Goal: Information Seeking & Learning: Find specific fact

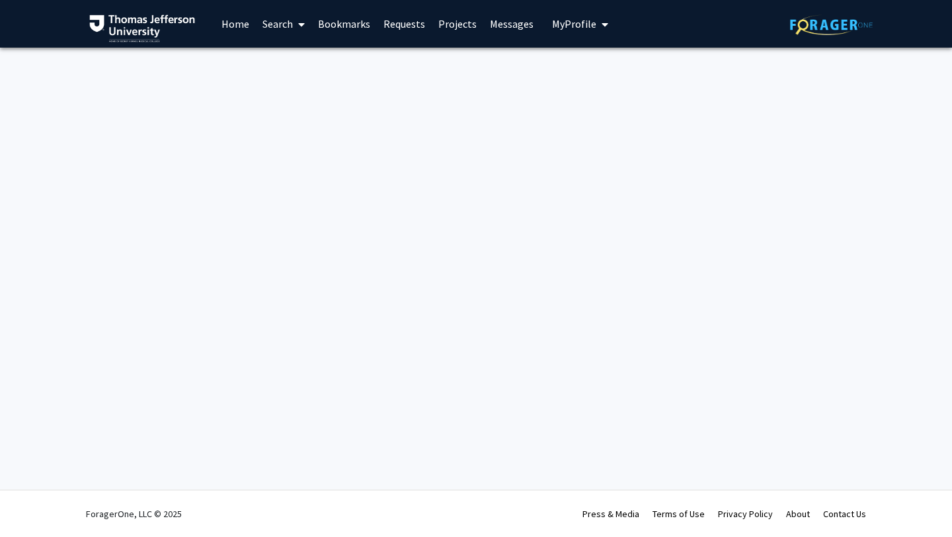
click at [288, 24] on link "Search" at bounding box center [284, 24] width 56 height 46
click at [288, 64] on span "Faculty/Staff" at bounding box center [304, 61] width 97 height 26
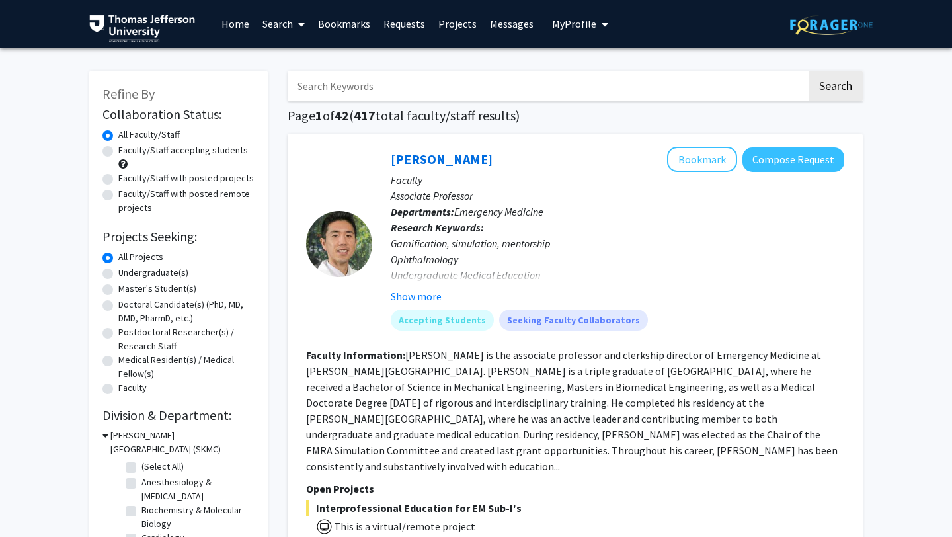
click at [332, 91] on input "Search Keywords" at bounding box center [547, 86] width 519 height 30
type input "阿"
paste input "[DEMOGRAPHIC_DATA]就是旧约早已应许的“[DEMOGRAPHIC_DATA]/弥赛亚”，不是偶然复活，而是[DEMOGRAPHIC_DATA]…"
type input "[DEMOGRAPHIC_DATA]就是旧约早已应许的“[DEMOGRAPHIC_DATA]/弥赛亚”，不是偶然复活，而是[DEMOGRAPHIC_DATA]…"
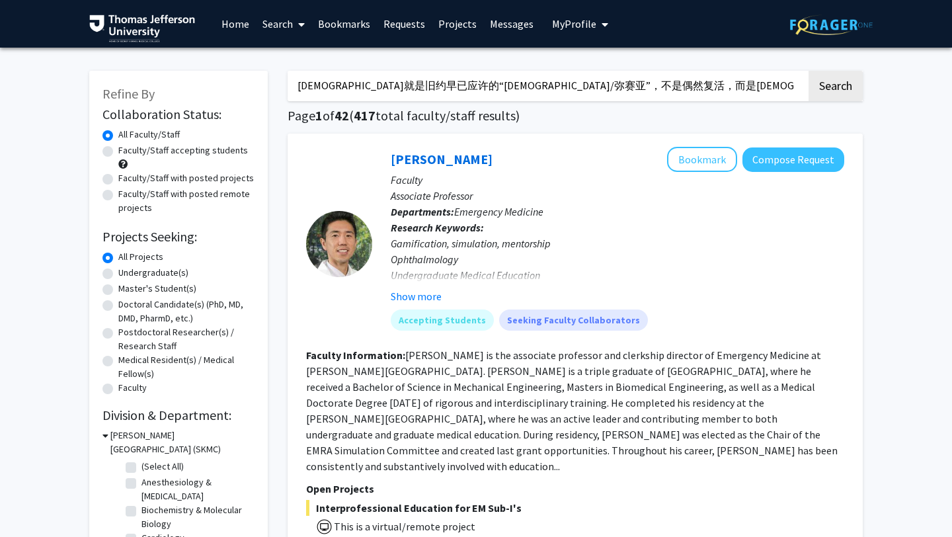
click at [354, 81] on input "[DEMOGRAPHIC_DATA]就是旧约早已应许的“[DEMOGRAPHIC_DATA]/弥赛亚”，不是偶然复活，而是[DEMOGRAPHIC_DATA]…" at bounding box center [547, 86] width 519 height 30
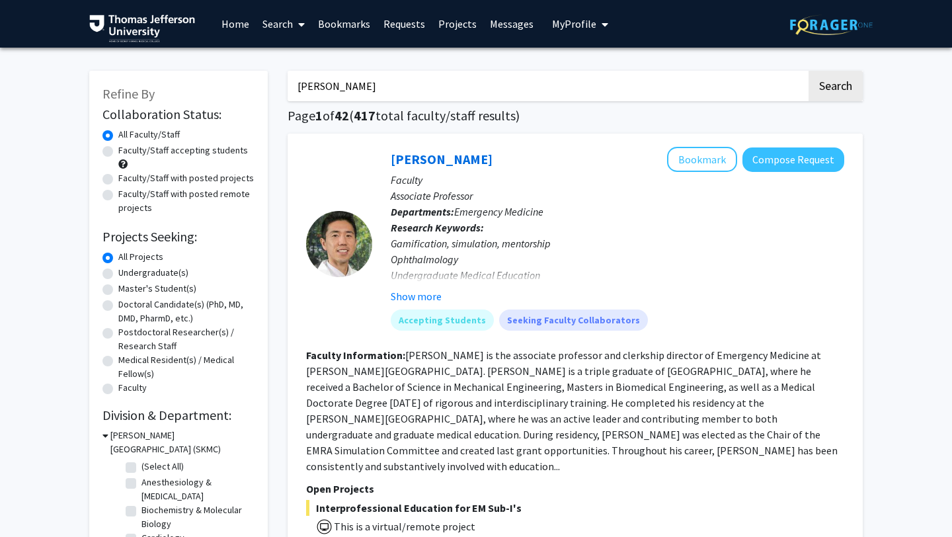
type input "[PERSON_NAME]"
click at [809, 71] on button "Search" at bounding box center [836, 86] width 54 height 30
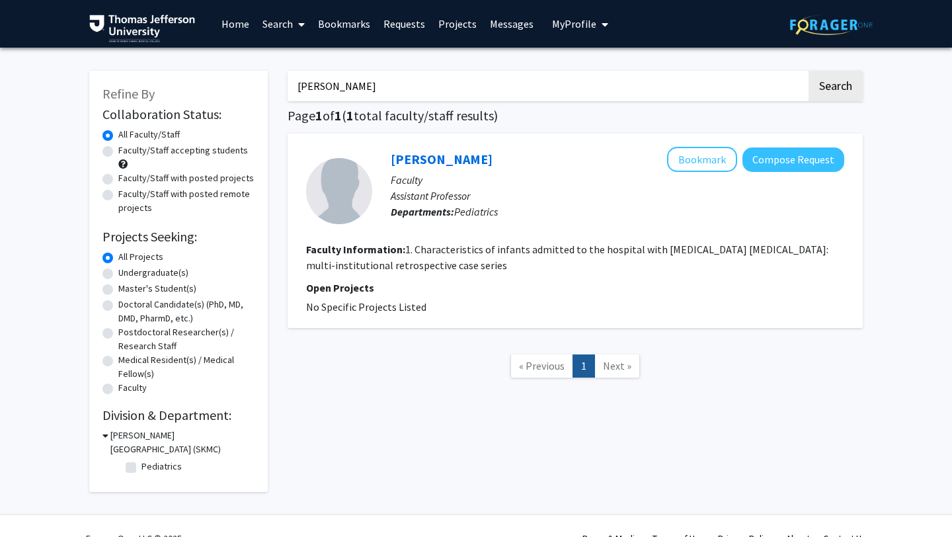
click at [336, 89] on input "[PERSON_NAME]" at bounding box center [547, 86] width 519 height 30
type input "[PERSON_NAME]"
click at [809, 71] on button "Search" at bounding box center [836, 86] width 54 height 30
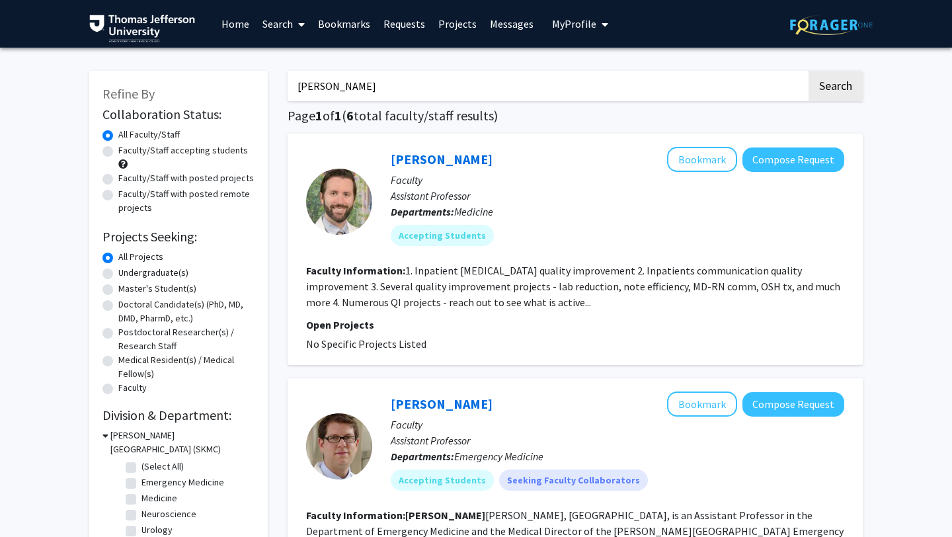
drag, startPoint x: 376, startPoint y: 85, endPoint x: 225, endPoint y: 86, distance: 151.5
type input "[PERSON_NAME]"
click at [809, 71] on button "Search" at bounding box center [836, 86] width 54 height 30
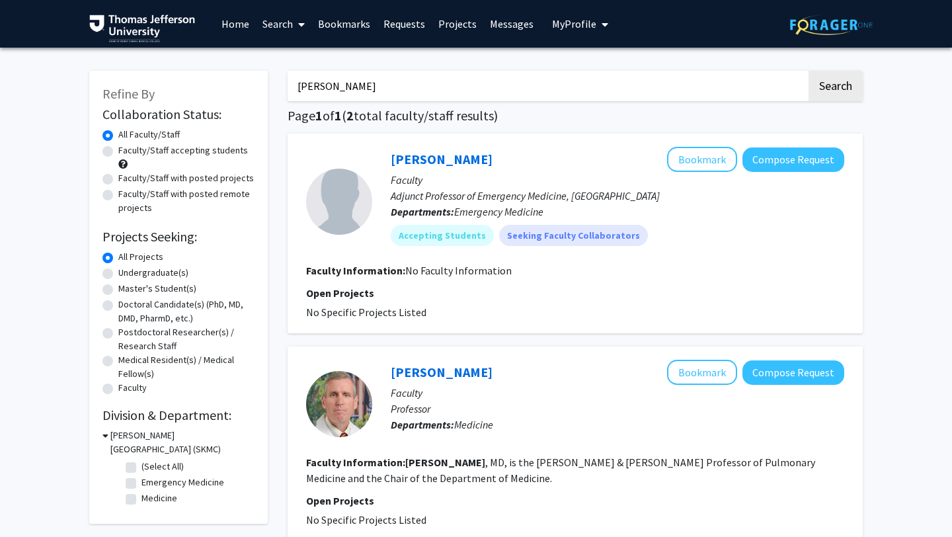
drag, startPoint x: 388, startPoint y: 91, endPoint x: 228, endPoint y: 85, distance: 160.8
click at [228, 84] on div "Refine By Collaboration Status: Collaboration Status All Faculty/Staff Collabor…" at bounding box center [476, 338] width 794 height 560
type input "[PERSON_NAME]"
click at [809, 71] on button "Search" at bounding box center [836, 86] width 54 height 30
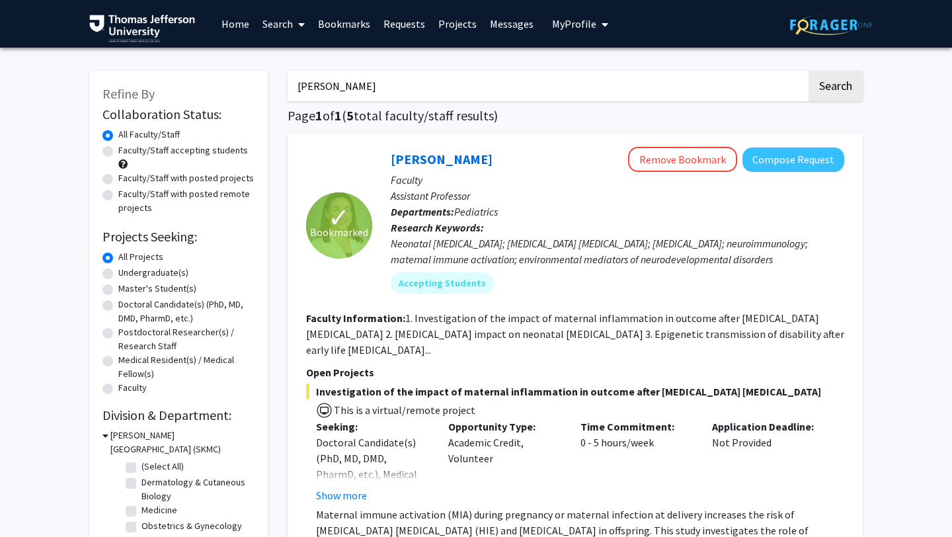
drag, startPoint x: 416, startPoint y: 83, endPoint x: 216, endPoint y: 90, distance: 200.5
type input "w"
type input "e"
type input "[PERSON_NAME]"
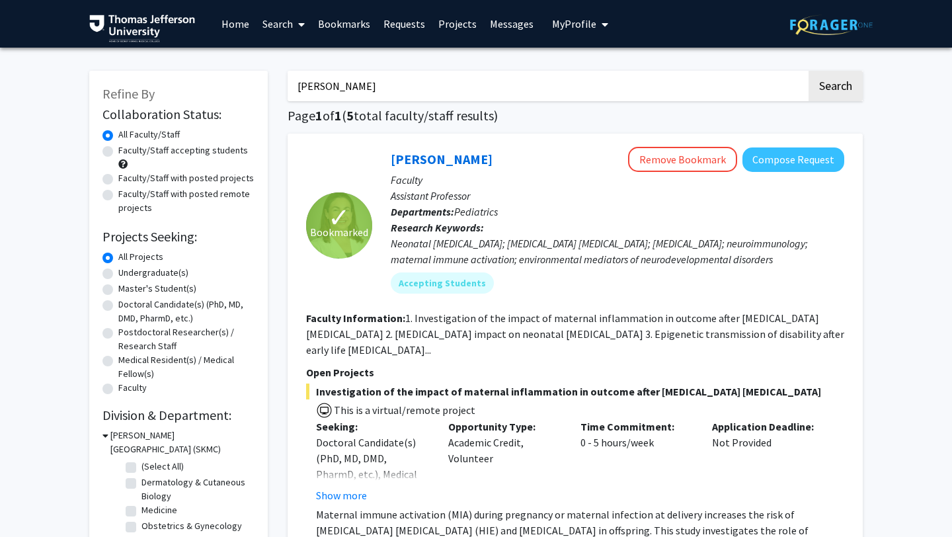
click at [809, 71] on button "Search" at bounding box center [836, 86] width 54 height 30
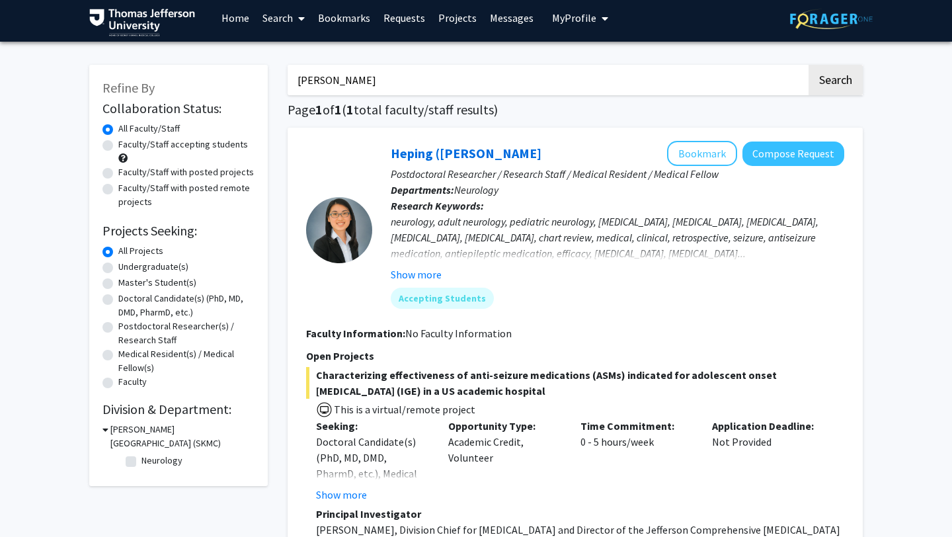
scroll to position [7, 0]
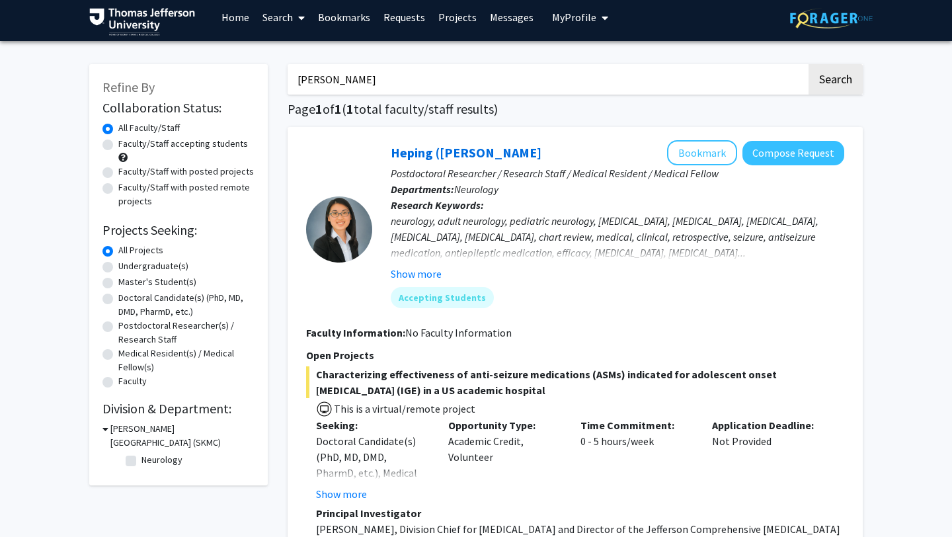
drag, startPoint x: 392, startPoint y: 85, endPoint x: 281, endPoint y: 68, distance: 112.3
click at [276, 68] on div "Refine By Collaboration Status: Collaboration Status All Faculty/Staff Collabor…" at bounding box center [476, 373] width 794 height 644
click at [705, 151] on button "Bookmark" at bounding box center [702, 152] width 70 height 25
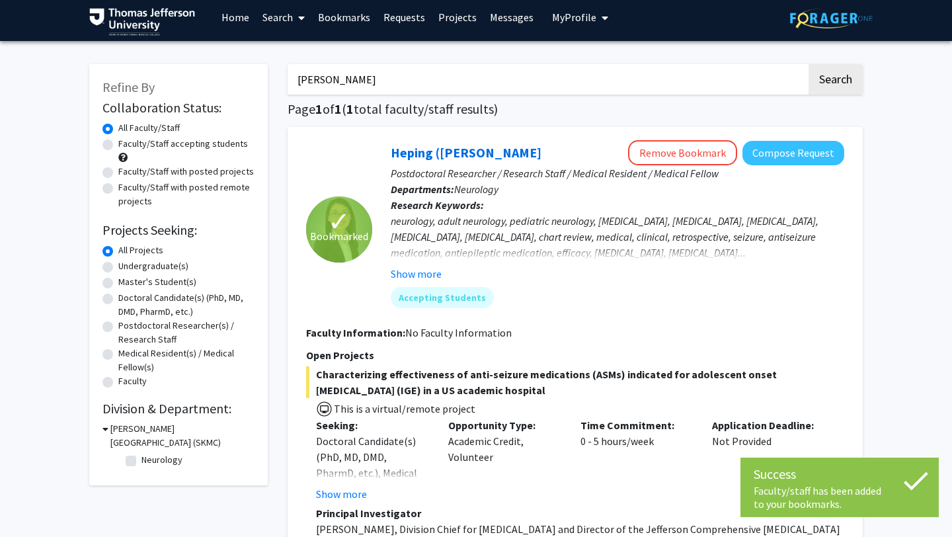
drag, startPoint x: 418, startPoint y: 77, endPoint x: 249, endPoint y: 73, distance: 169.3
click at [245, 72] on div "Refine By Collaboration Status: Collaboration Status All Faculty/Staff Collabor…" at bounding box center [476, 373] width 794 height 644
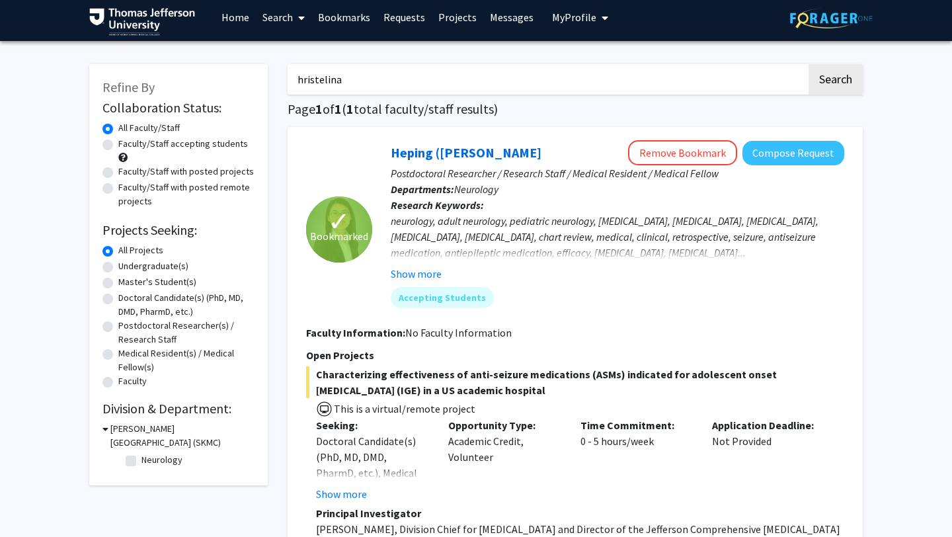
type input "hristelina"
click at [809, 64] on button "Search" at bounding box center [836, 79] width 54 height 30
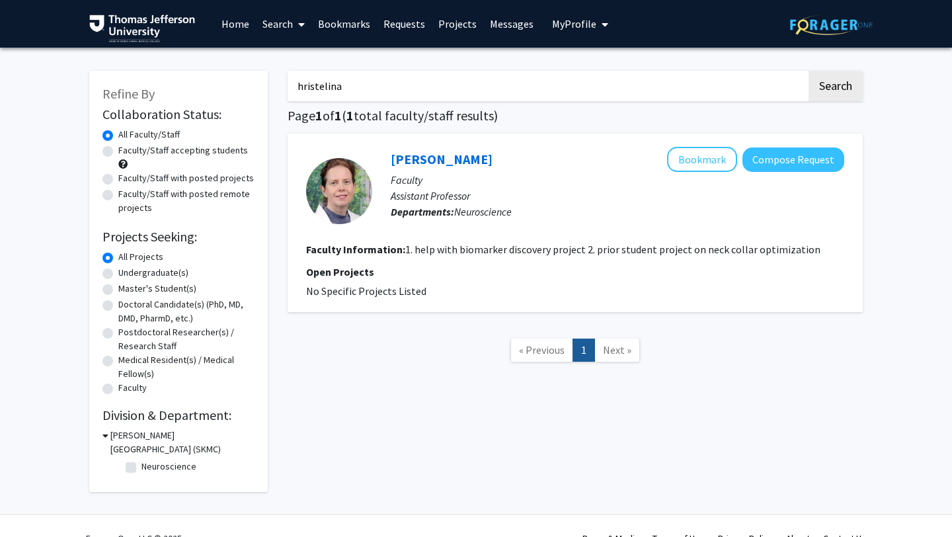
click at [339, 89] on input "hristelina" at bounding box center [547, 86] width 519 height 30
click at [327, 86] on input "hristelina" at bounding box center [547, 86] width 519 height 30
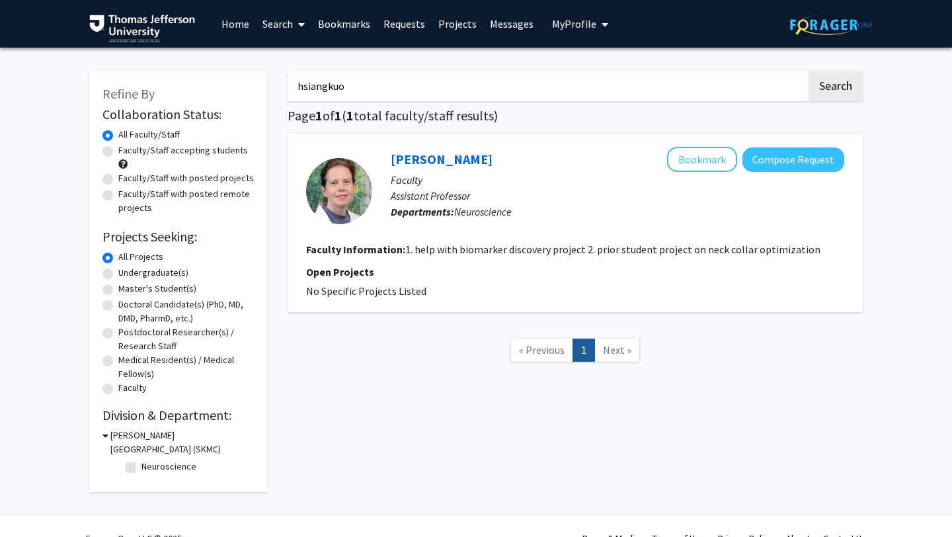
type input "hsiangkuo"
click at [809, 71] on button "Search" at bounding box center [836, 86] width 54 height 30
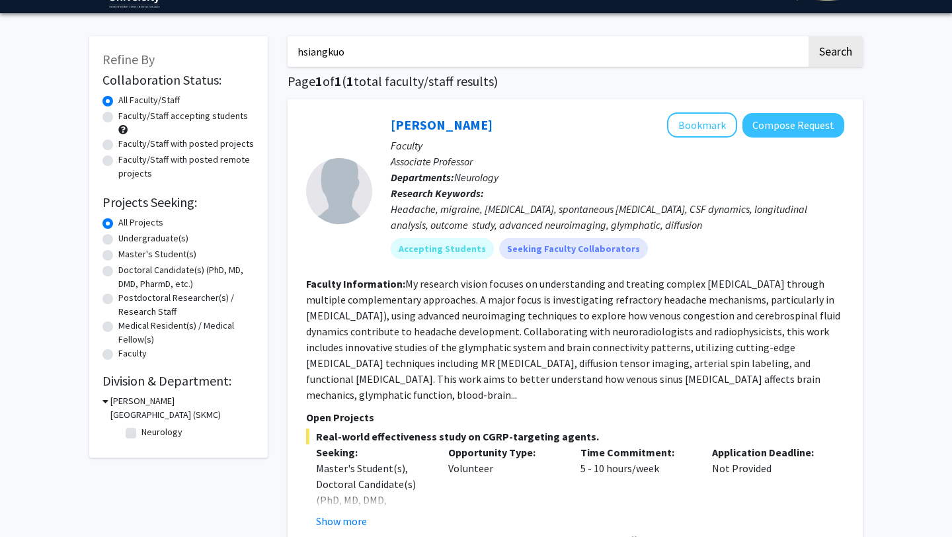
scroll to position [35, 0]
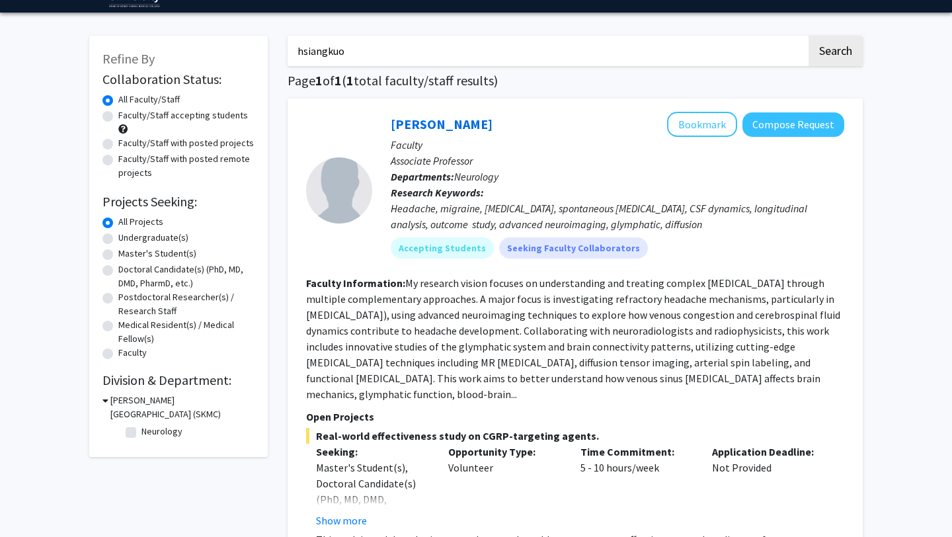
drag, startPoint x: 376, startPoint y: 58, endPoint x: 241, endPoint y: 56, distance: 134.9
click at [241, 56] on div "Refine By Collaboration Status: Collaboration Status All Faculty/Staff Collabor…" at bounding box center [476, 480] width 794 height 917
type input "[GEOGRAPHIC_DATA]"
click at [809, 36] on button "Search" at bounding box center [836, 51] width 54 height 30
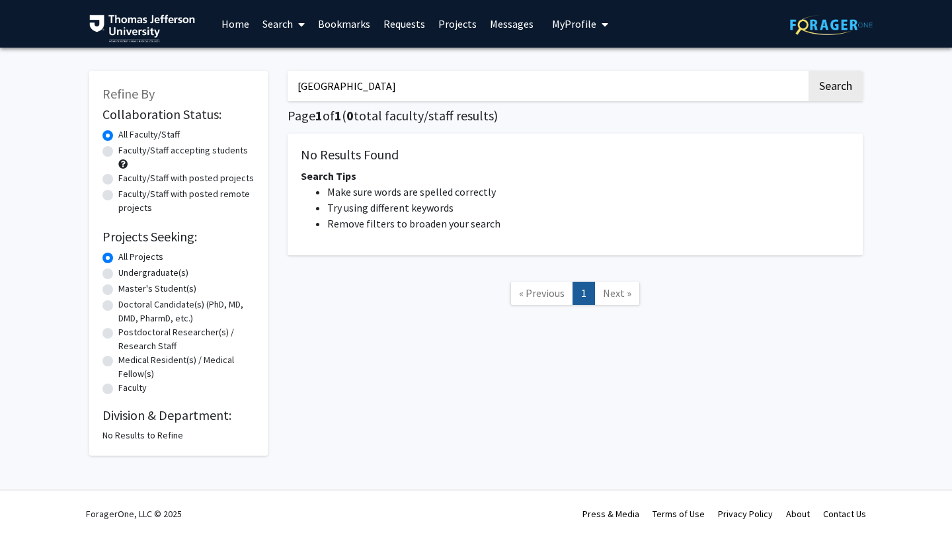
click at [314, 81] on input "[GEOGRAPHIC_DATA]" at bounding box center [547, 86] width 519 height 30
click at [809, 71] on button "Search" at bounding box center [836, 86] width 54 height 30
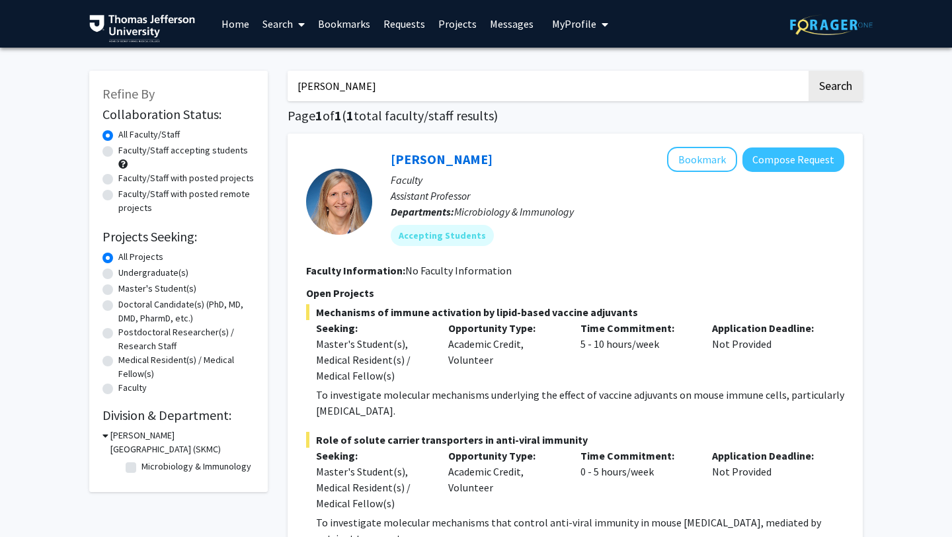
drag, startPoint x: 339, startPoint y: 15, endPoint x: 256, endPoint y: -9, distance: 85.9
click at [256, 0] on html "Skip navigation Home Search Bookmarks Requests Projects Messages My Profile [PE…" at bounding box center [476, 268] width 952 height 537
click at [809, 71] on button "Search" at bounding box center [836, 86] width 54 height 30
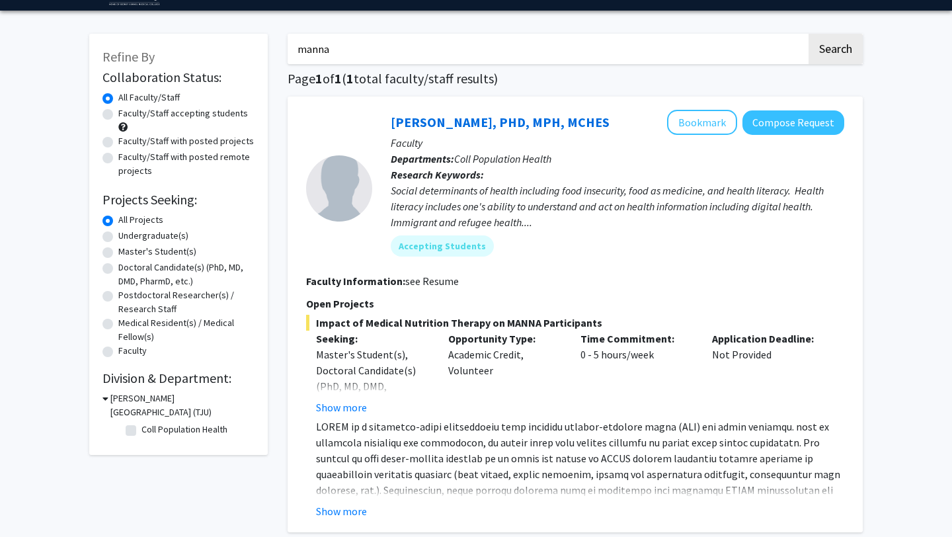
scroll to position [35, 0]
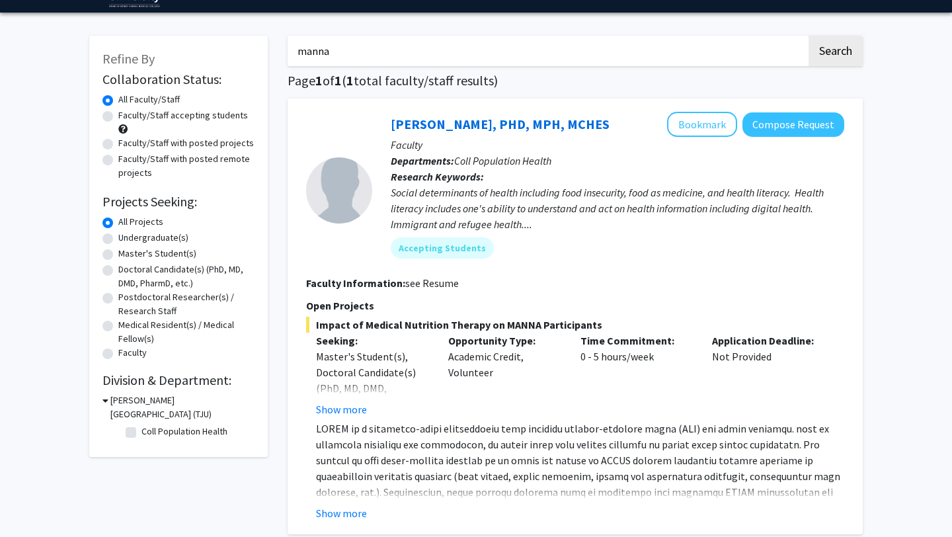
click at [310, 40] on input "manna" at bounding box center [547, 51] width 519 height 30
type input "[PERSON_NAME]"
click at [809, 36] on button "Search" at bounding box center [836, 51] width 54 height 30
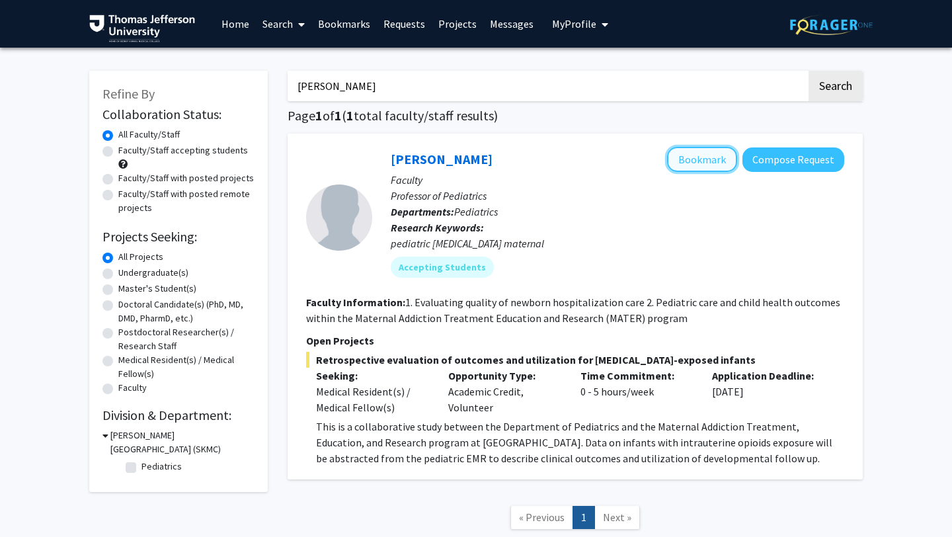
click at [704, 149] on button "Bookmark" at bounding box center [702, 159] width 70 height 25
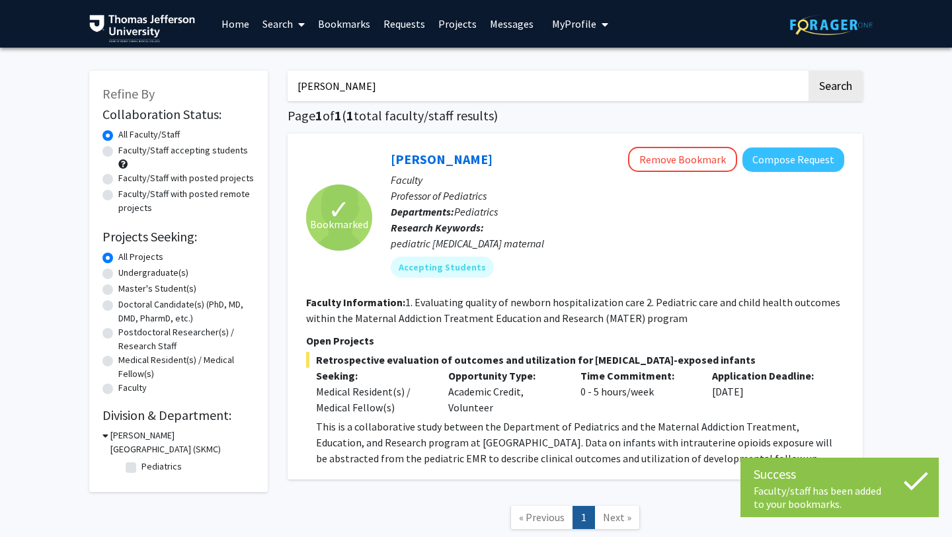
drag, startPoint x: 367, startPoint y: 84, endPoint x: 243, endPoint y: 68, distance: 124.7
click at [245, 71] on div "Refine By Collaboration Status: Collaboration Status All Faculty/Staff Collabor…" at bounding box center [476, 307] width 794 height 499
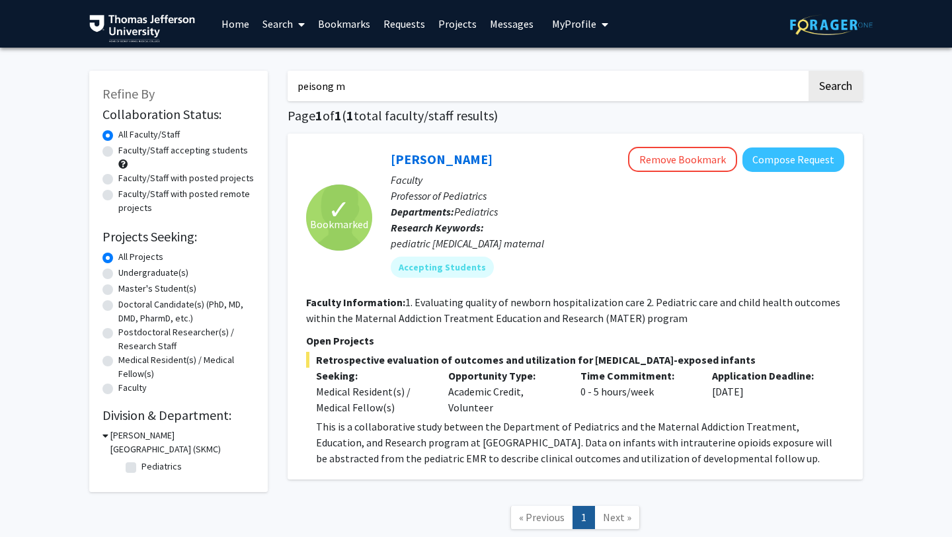
type input "peisong m"
click at [809, 71] on button "Search" at bounding box center [836, 86] width 54 height 30
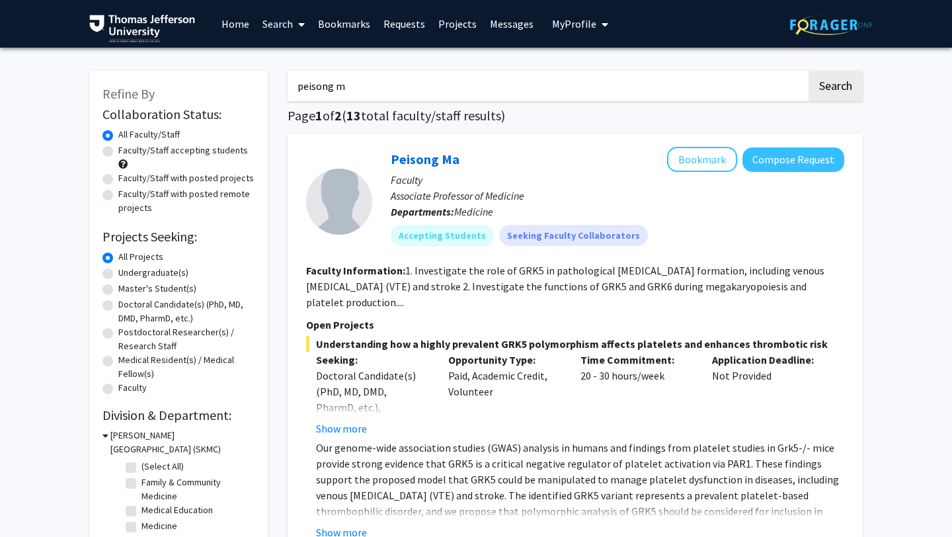
click at [330, 91] on input "peisong m" at bounding box center [547, 86] width 519 height 30
click at [809, 71] on button "Search" at bounding box center [836, 86] width 54 height 30
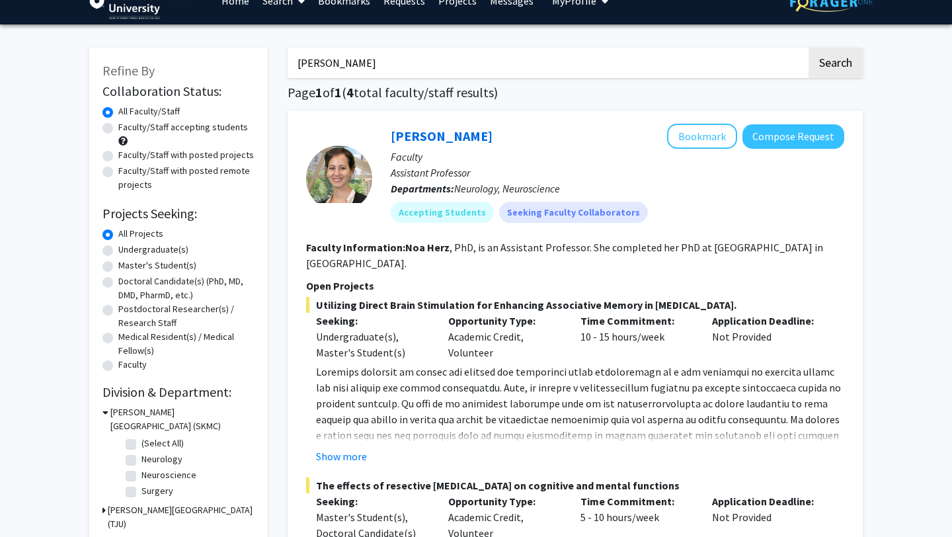
scroll to position [24, 0]
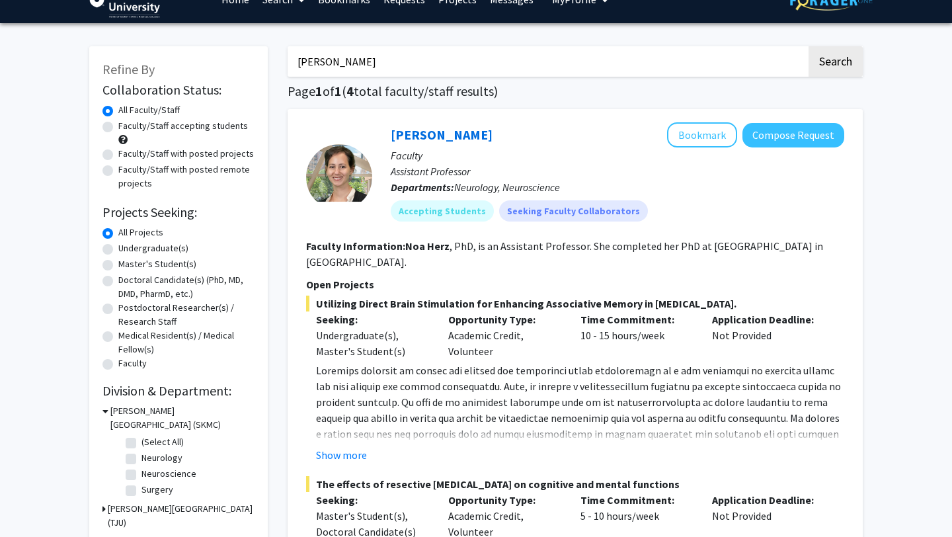
drag, startPoint x: 333, startPoint y: 66, endPoint x: 257, endPoint y: 61, distance: 76.2
type input "z"
click at [809, 46] on button "Search" at bounding box center [836, 61] width 54 height 30
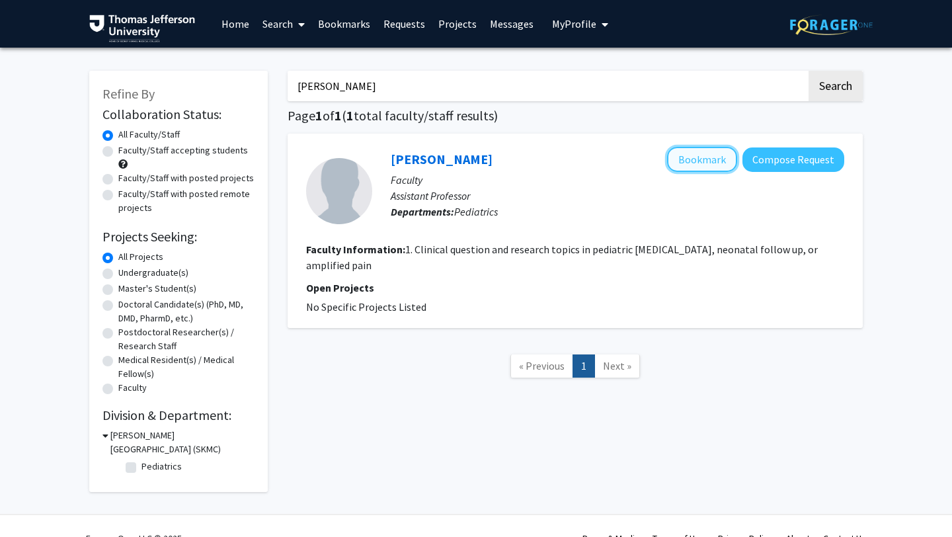
click at [705, 159] on button "Bookmark" at bounding box center [702, 159] width 70 height 25
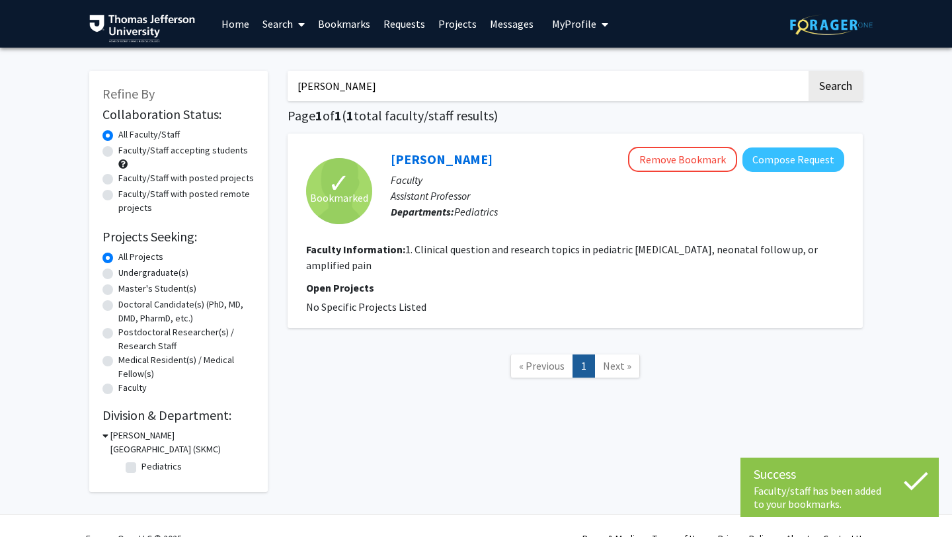
drag, startPoint x: 376, startPoint y: 82, endPoint x: 220, endPoint y: 77, distance: 156.8
click at [216, 77] on div "Refine By Collaboration Status: Collaboration Status All Faculty/Staff Collabor…" at bounding box center [476, 275] width 794 height 435
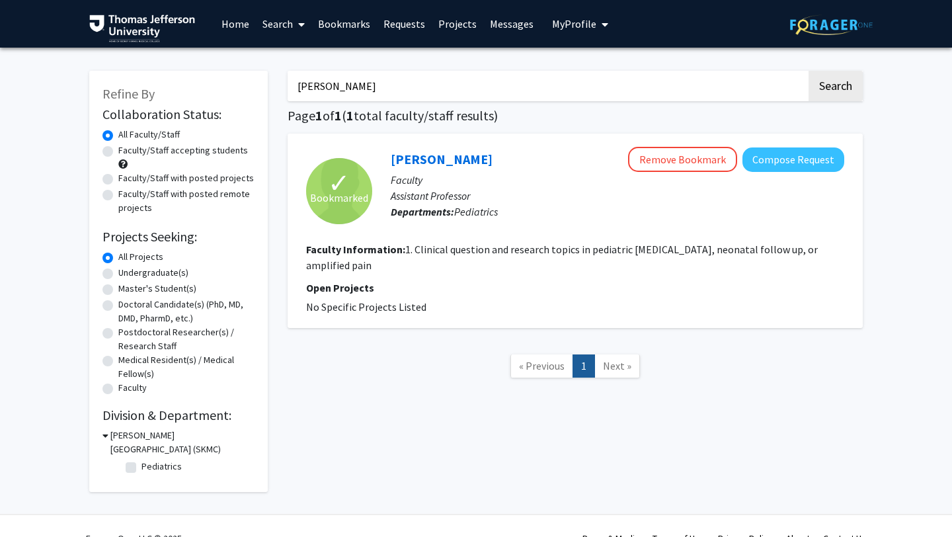
click at [809, 71] on button "Search" at bounding box center [836, 86] width 54 height 30
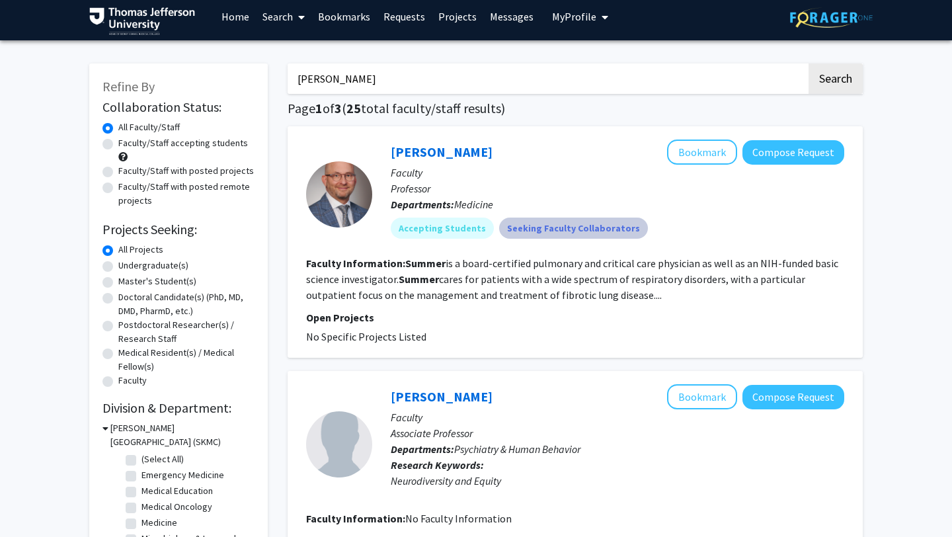
scroll to position [9, 0]
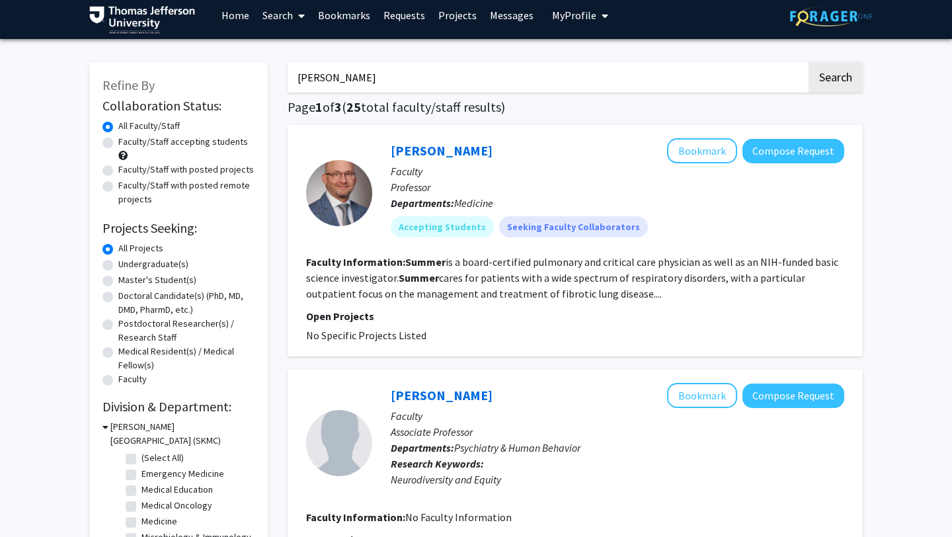
drag, startPoint x: 377, startPoint y: 81, endPoint x: 204, endPoint y: 81, distance: 172.6
click at [809, 62] on button "Search" at bounding box center [836, 77] width 54 height 30
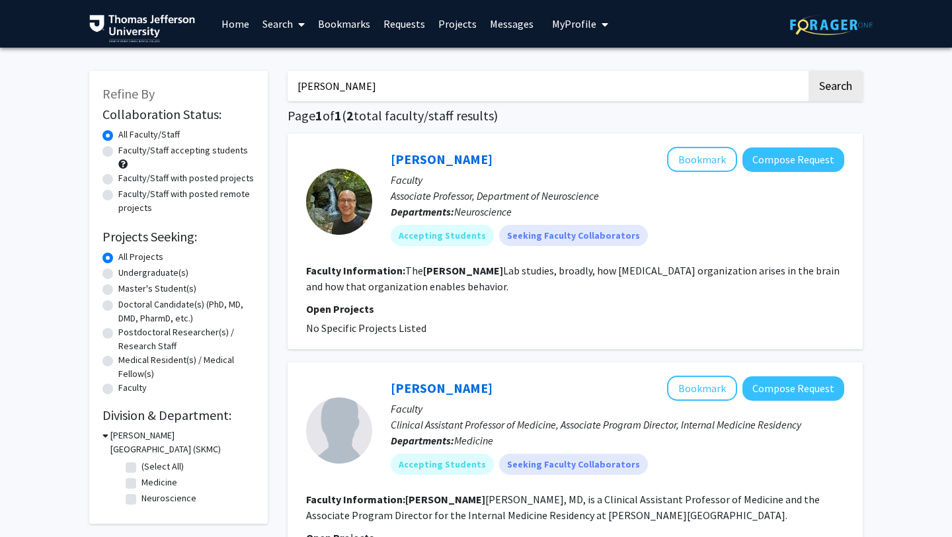
drag, startPoint x: 389, startPoint y: 90, endPoint x: 225, endPoint y: 89, distance: 164.0
click at [225, 89] on div "Refine By Collaboration Status: Collaboration Status All Faculty/Staff Collabor…" at bounding box center [476, 469] width 794 height 823
click at [809, 71] on button "Search" at bounding box center [836, 86] width 54 height 30
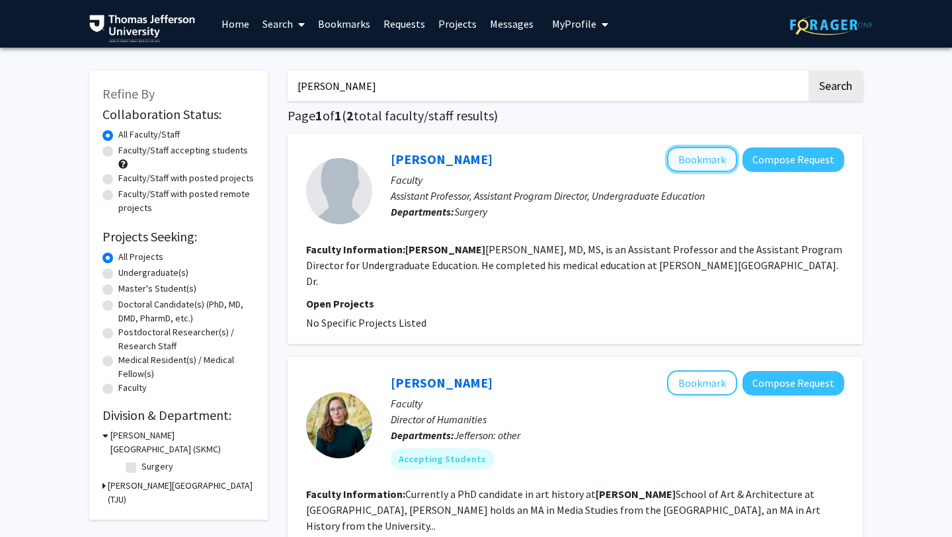
click at [707, 168] on button "Bookmark" at bounding box center [702, 159] width 70 height 25
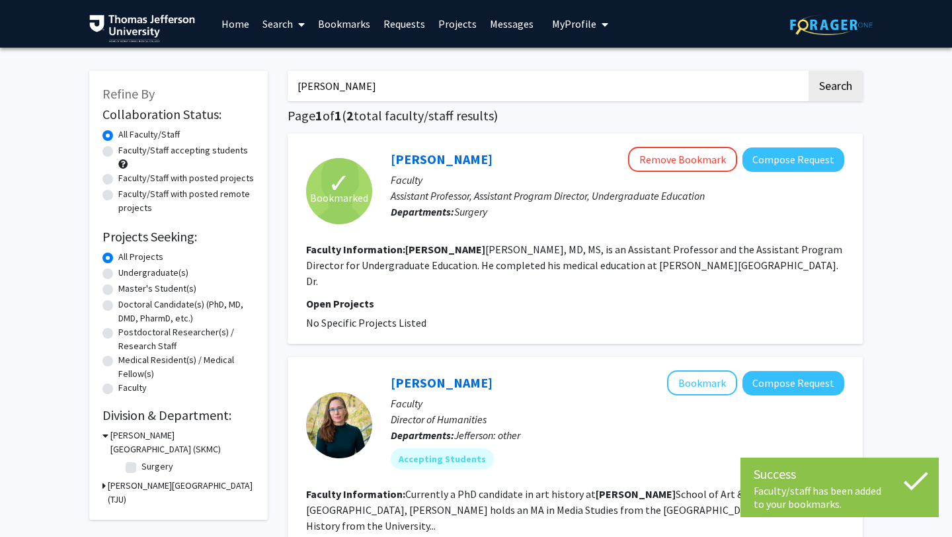
drag, startPoint x: 365, startPoint y: 86, endPoint x: 264, endPoint y: 77, distance: 101.6
click at [264, 77] on div "Refine By Collaboration Status: Collaboration Status All Faculty/Staff Collabor…" at bounding box center [476, 362] width 794 height 608
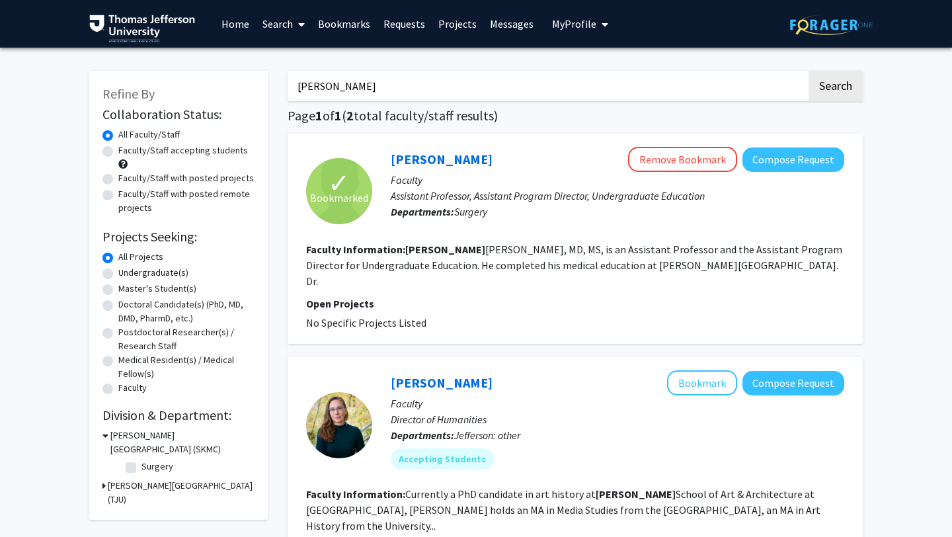
type input "[PERSON_NAME]"
click at [809, 71] on button "Search" at bounding box center [836, 86] width 54 height 30
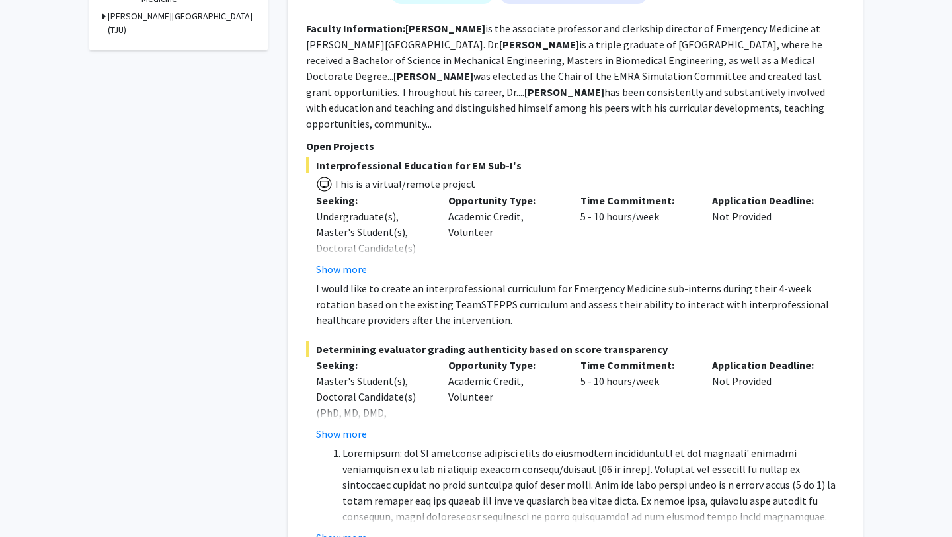
scroll to position [519, 0]
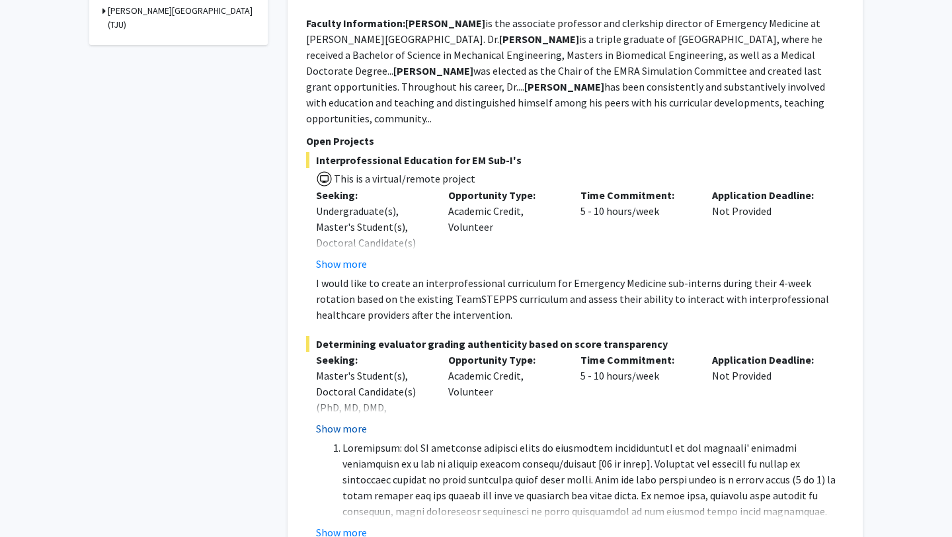
click at [334, 421] on button "Show more" at bounding box center [341, 429] width 51 height 16
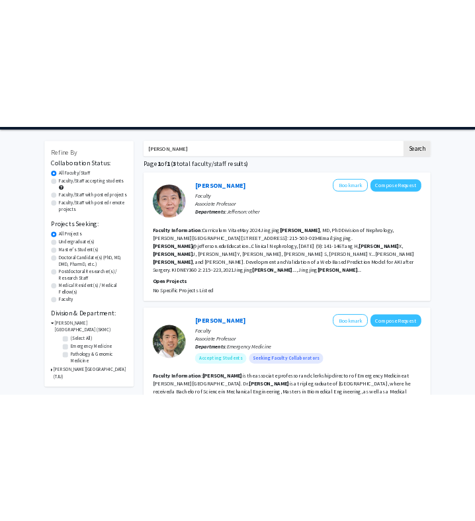
scroll to position [0, 0]
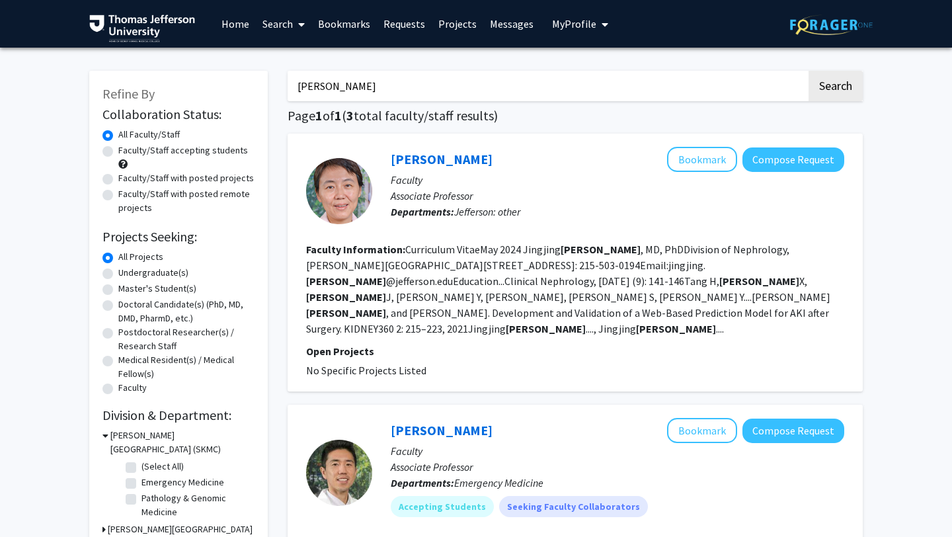
drag, startPoint x: 346, startPoint y: 87, endPoint x: 192, endPoint y: 90, distance: 153.5
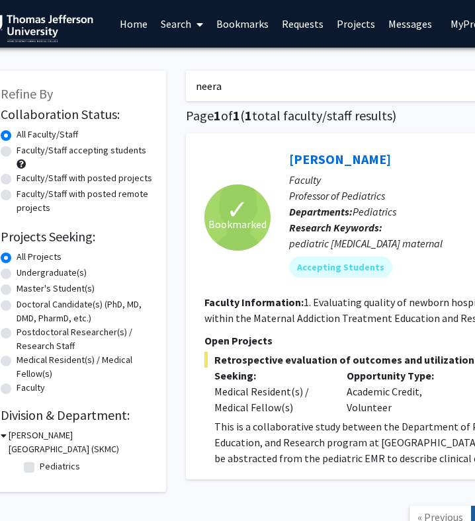
scroll to position [0, 23]
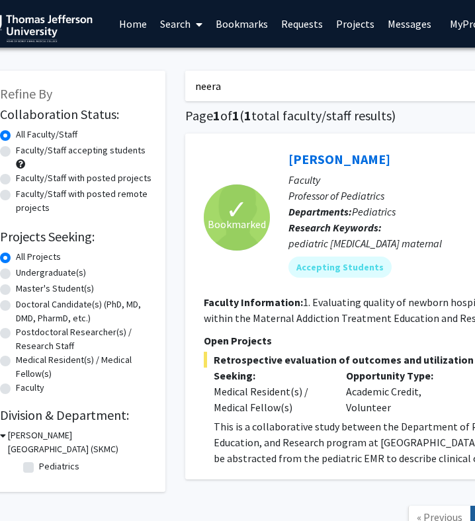
drag, startPoint x: 237, startPoint y: 99, endPoint x: 151, endPoint y: 97, distance: 86.6
click at [151, 97] on div "Refine By Collaboration Status: Collaboration Status All Faculty/Staff Collabor…" at bounding box center [374, 307] width 794 height 499
drag, startPoint x: 222, startPoint y: 93, endPoint x: 176, endPoint y: 89, distance: 46.4
click at [176, 89] on div "neera Search Page 1 of 1 ( 1 total faculty/staff results) ✓ Bookmarked [PERSON_…" at bounding box center [472, 307] width 595 height 499
type input "[PERSON_NAME]"
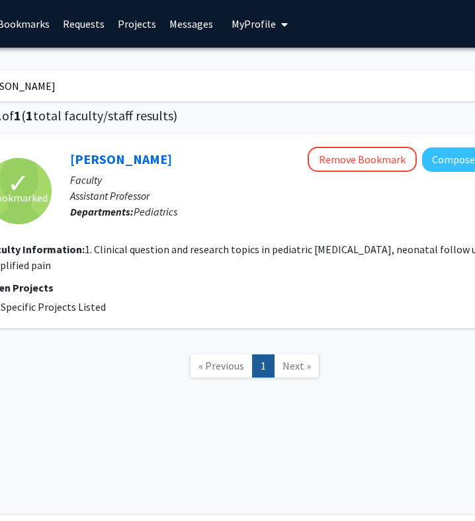
scroll to position [0, 256]
